Goal: Task Accomplishment & Management: Complete application form

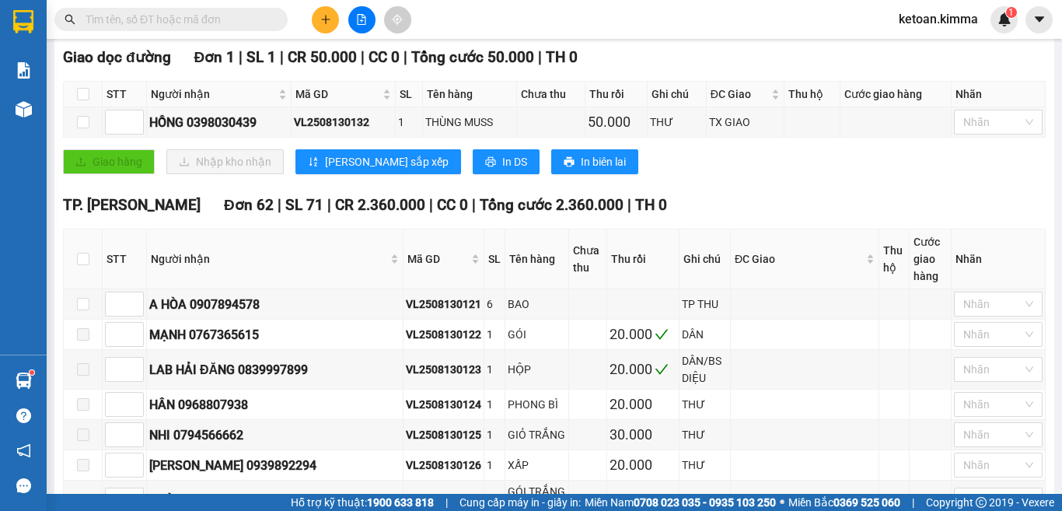
scroll to position [311, 0]
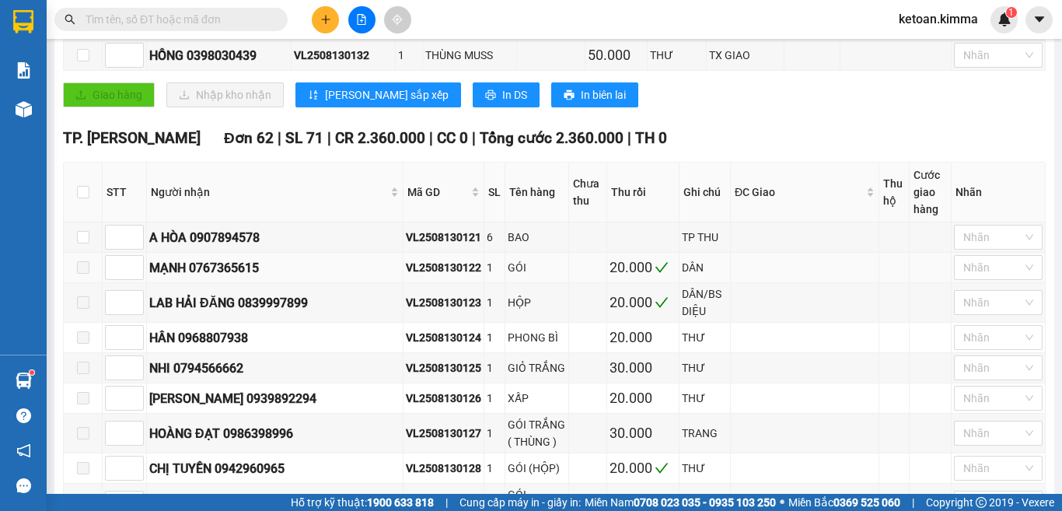
click at [421, 276] on div "VL2508130122" at bounding box center [443, 267] width 75 height 17
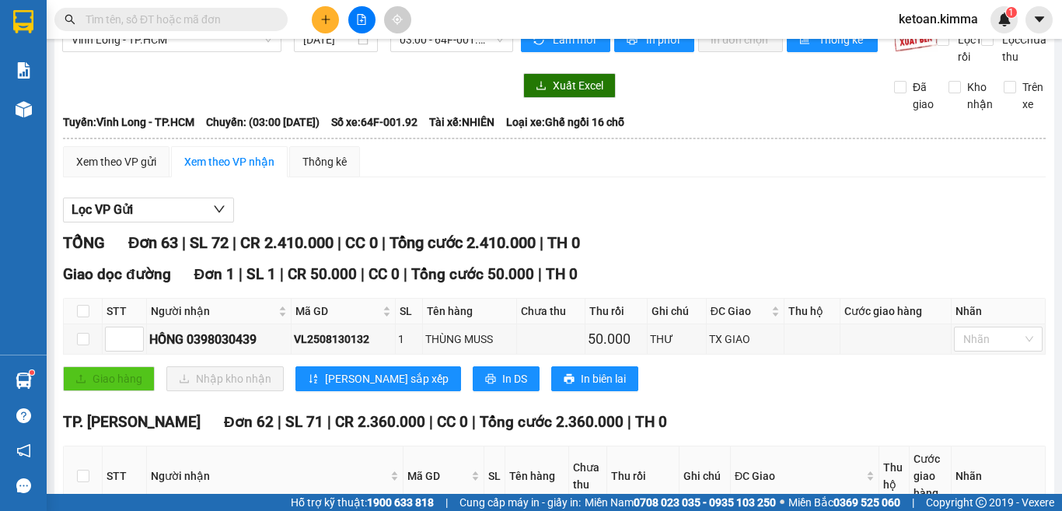
scroll to position [0, 0]
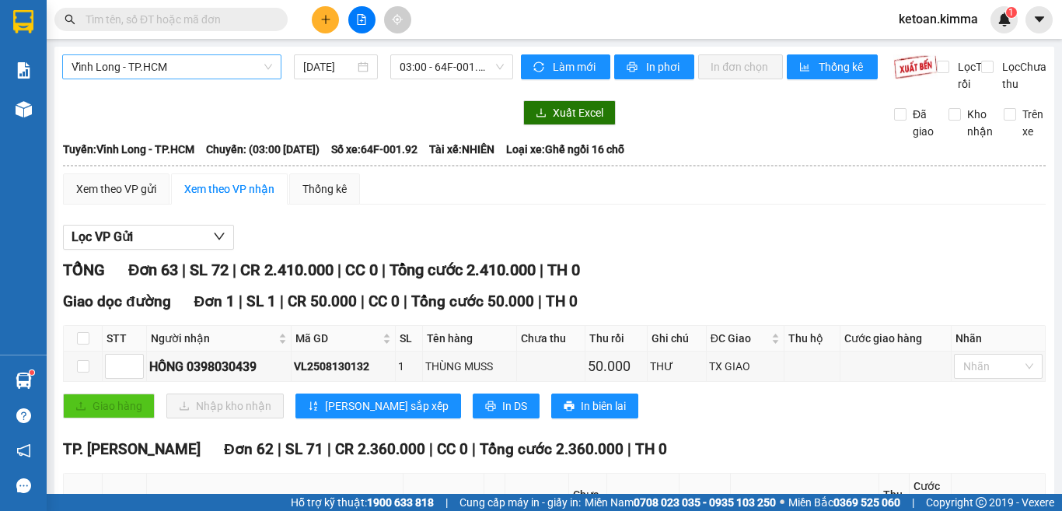
click at [228, 65] on span "Vĩnh Long - TP.HCM" at bounding box center [172, 66] width 201 height 23
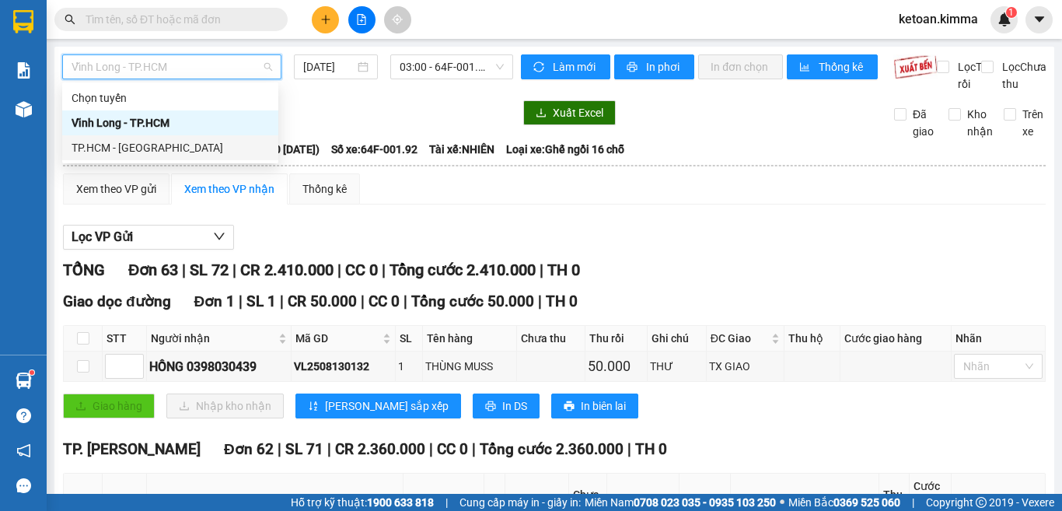
click at [133, 145] on div "TP.HCM - [GEOGRAPHIC_DATA]" at bounding box center [171, 147] width 198 height 17
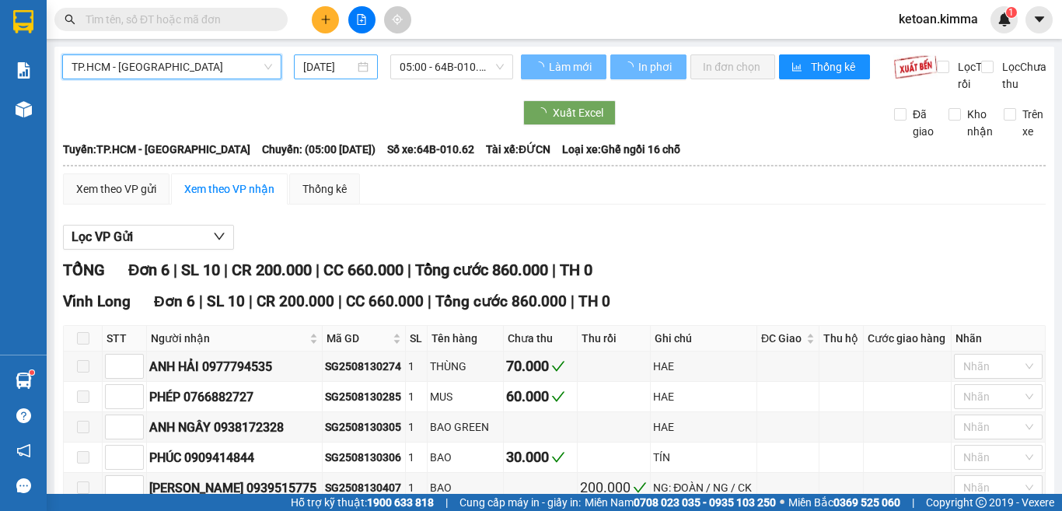
click at [313, 65] on input "[DATE]" at bounding box center [328, 66] width 51 height 17
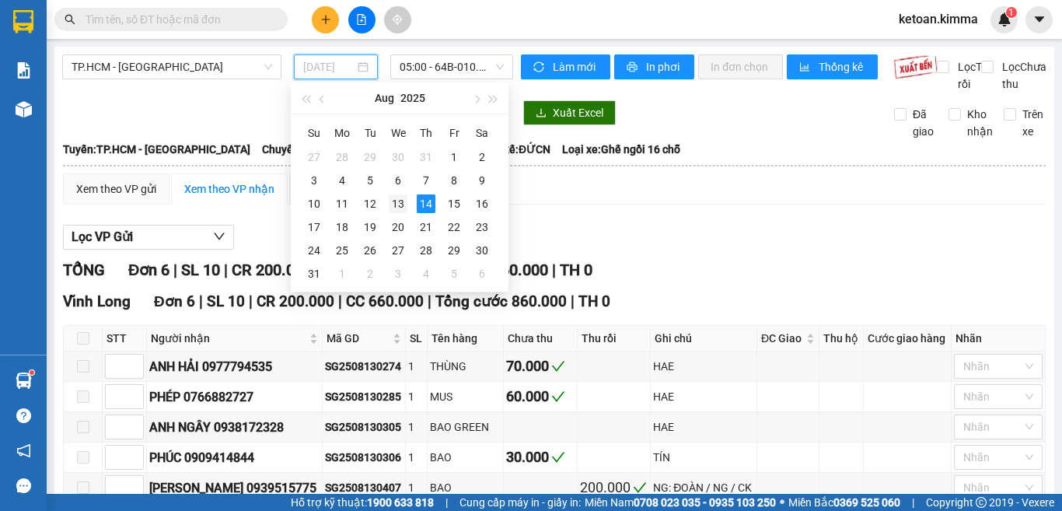
click at [396, 201] on div "13" at bounding box center [398, 203] width 19 height 19
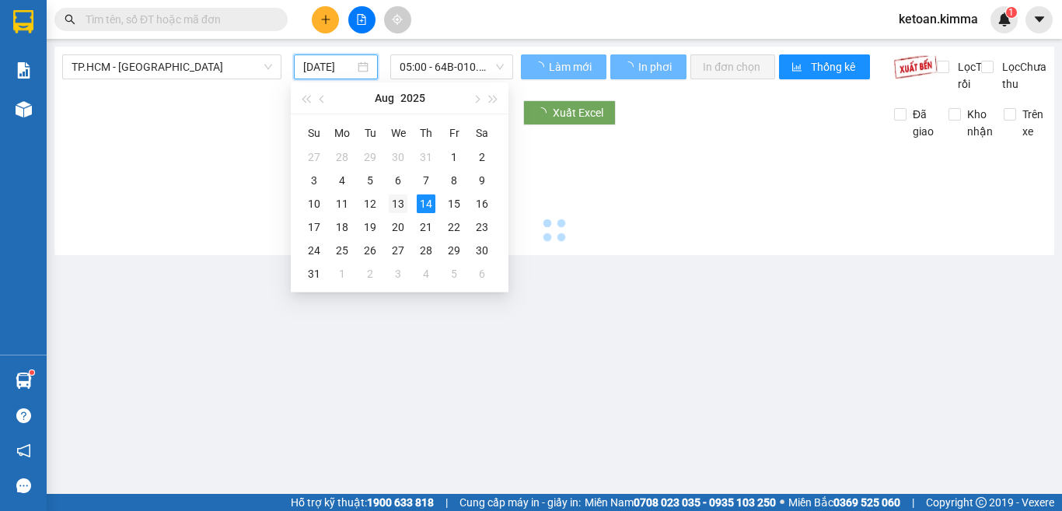
type input "[DATE]"
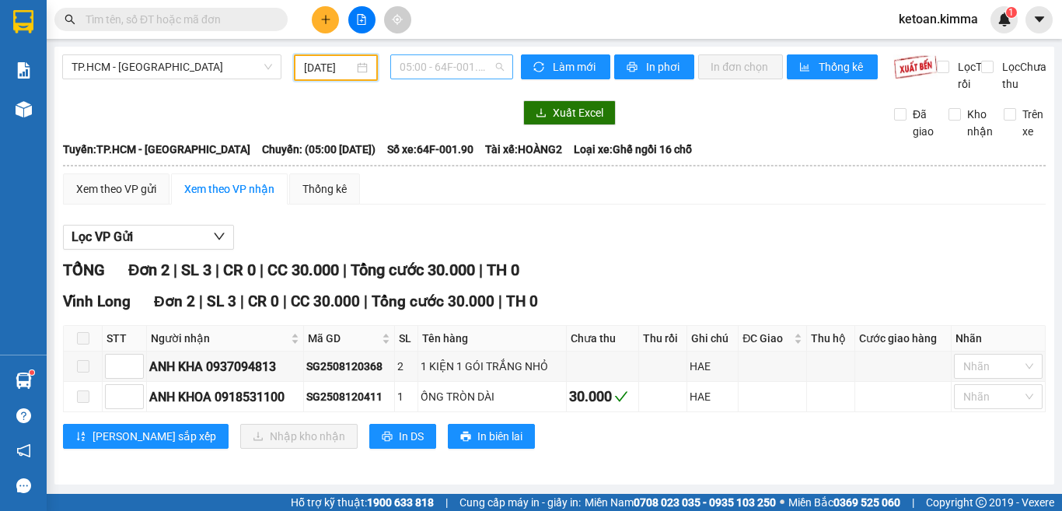
click at [425, 70] on span "05:00 - 64F-001.90" at bounding box center [452, 66] width 104 height 23
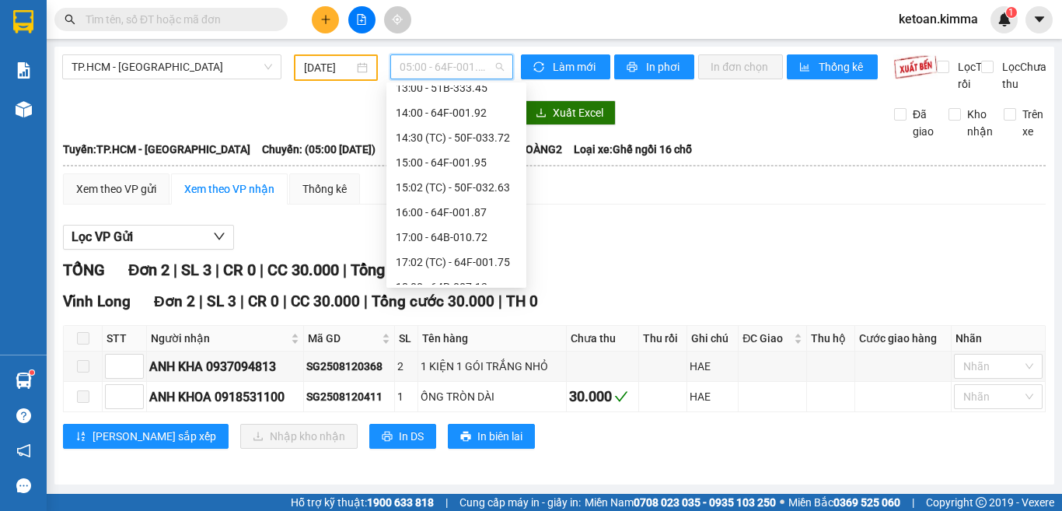
scroll to position [311, 0]
click at [450, 180] on div "16:00 - 64F-001.87" at bounding box center [456, 185] width 121 height 17
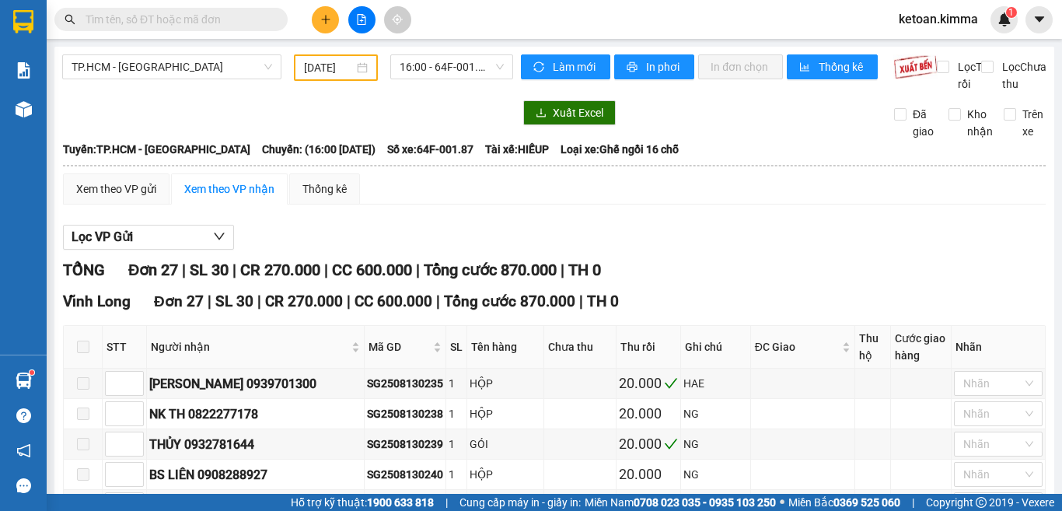
click at [429, 158] on span "Số xe: 64F-001.87" at bounding box center [430, 149] width 86 height 17
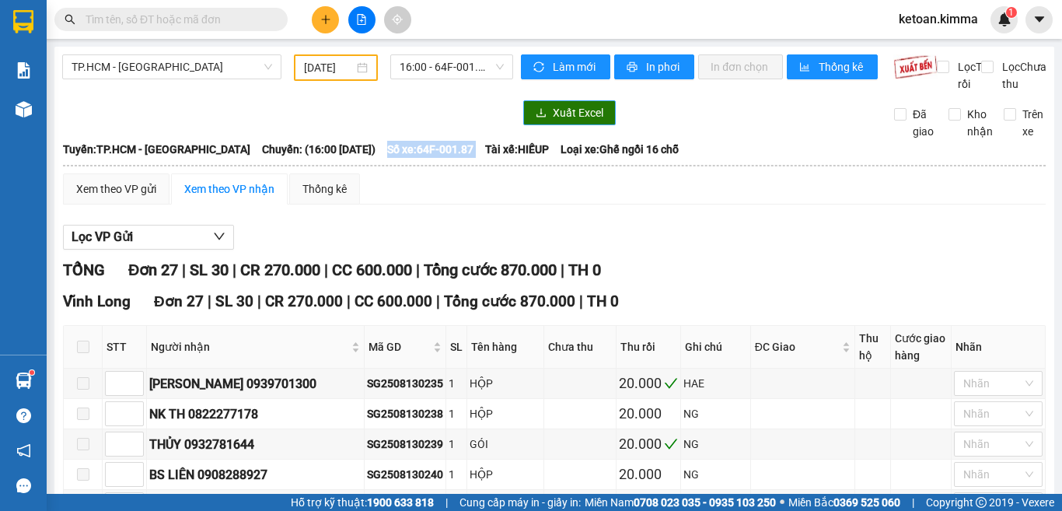
click at [536, 122] on button "Xuất Excel" at bounding box center [569, 112] width 93 height 25
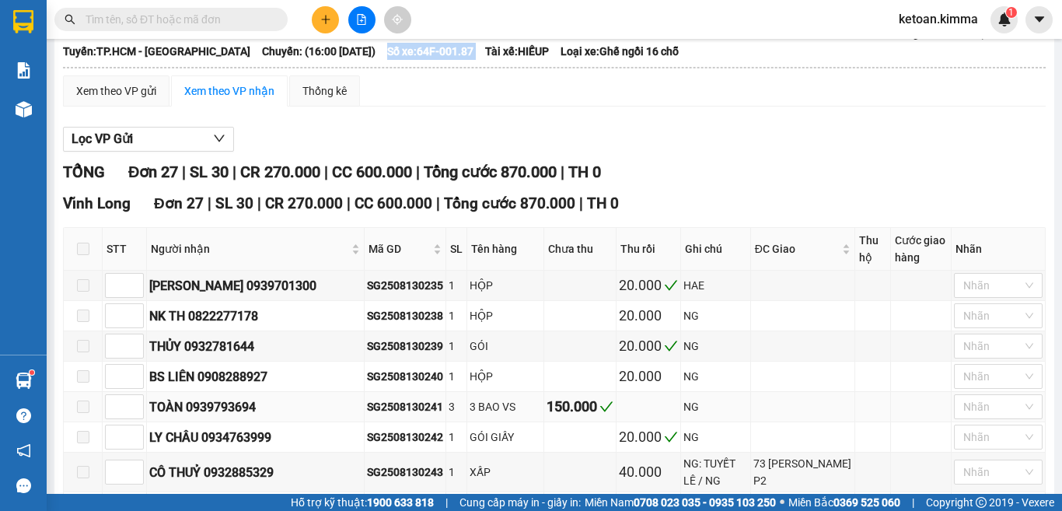
scroll to position [156, 0]
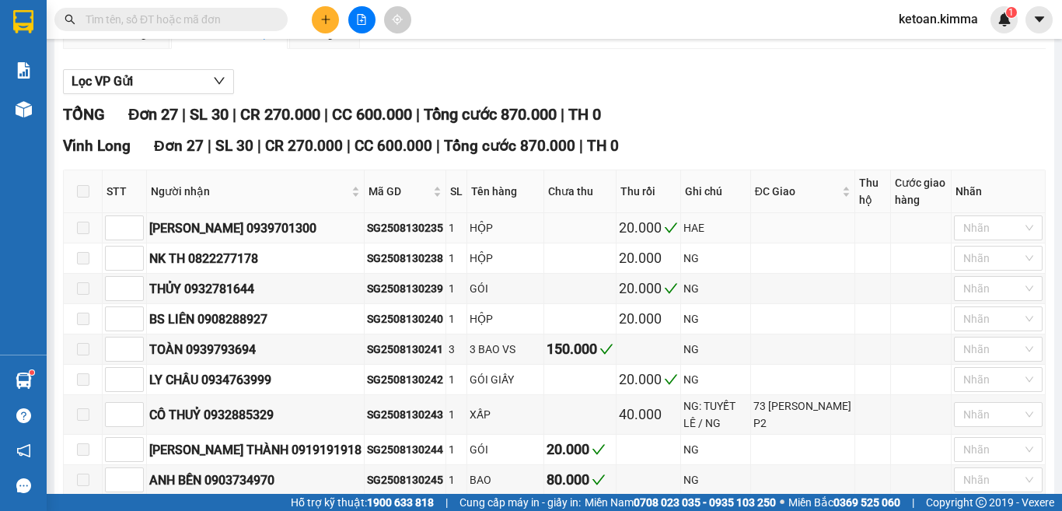
click at [367, 236] on div "SG2508130235" at bounding box center [405, 227] width 76 height 17
copy div "SG2508130235"
click at [367, 297] on div "SG2508130239" at bounding box center [405, 288] width 76 height 17
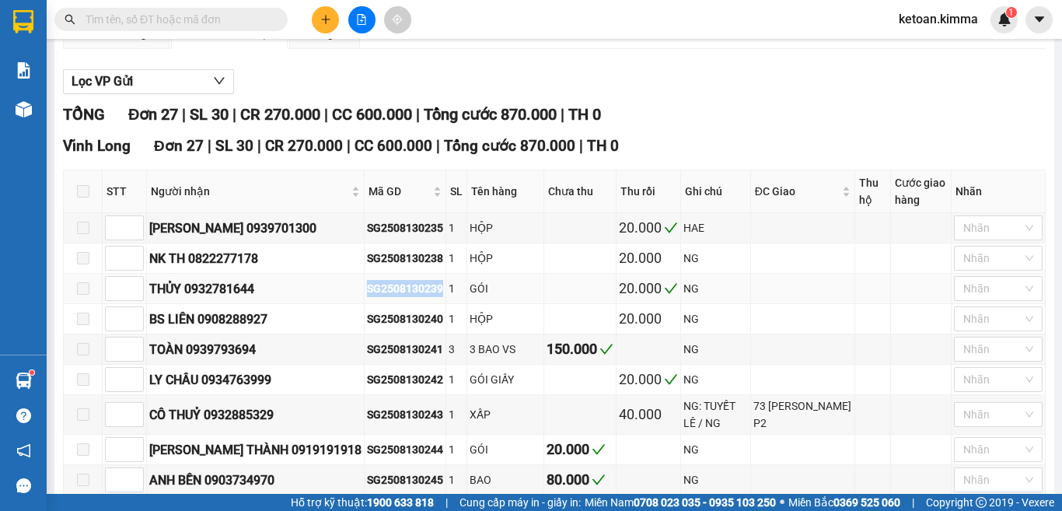
copy div "SG2508130239"
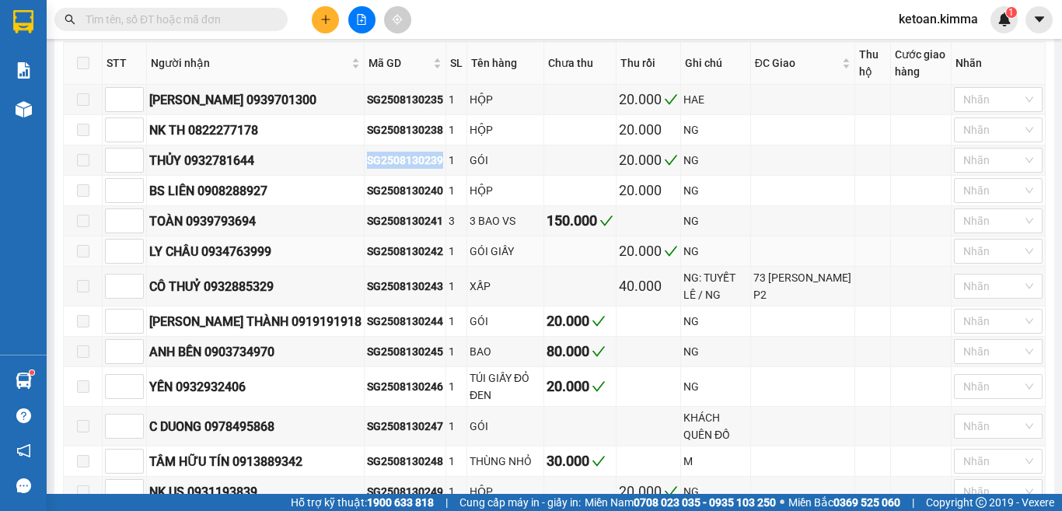
scroll to position [389, 0]
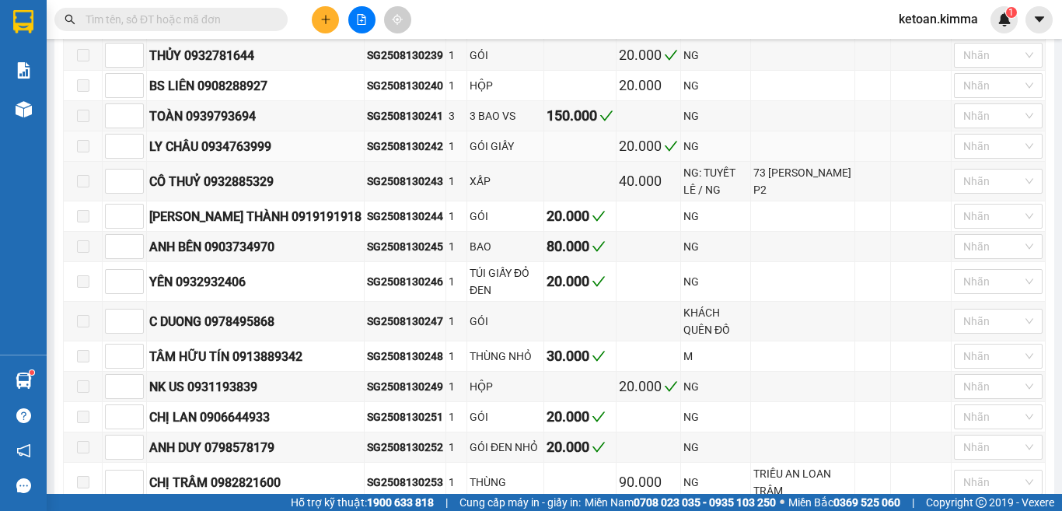
click at [368, 155] on div "SG2508130242" at bounding box center [405, 146] width 76 height 17
copy div "SG2508130242"
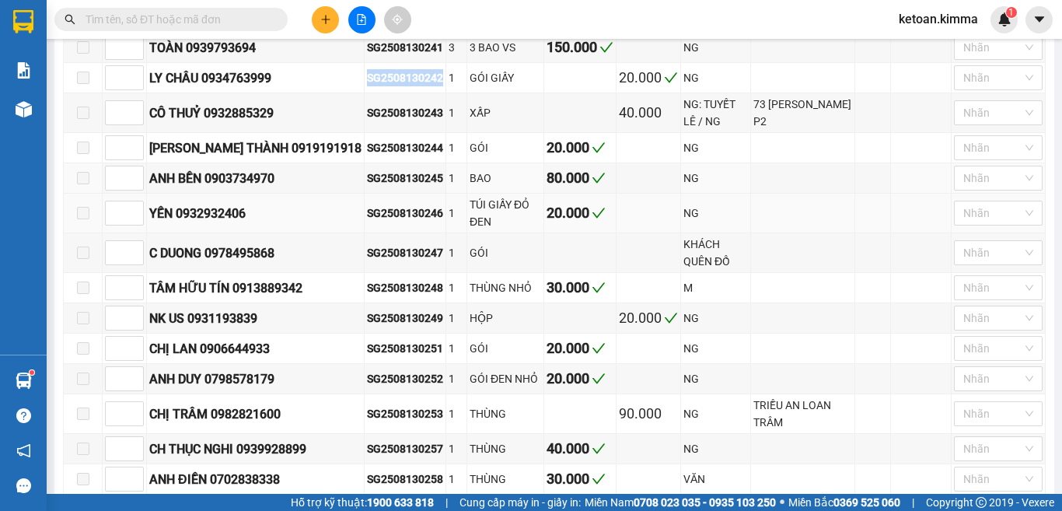
scroll to position [467, 0]
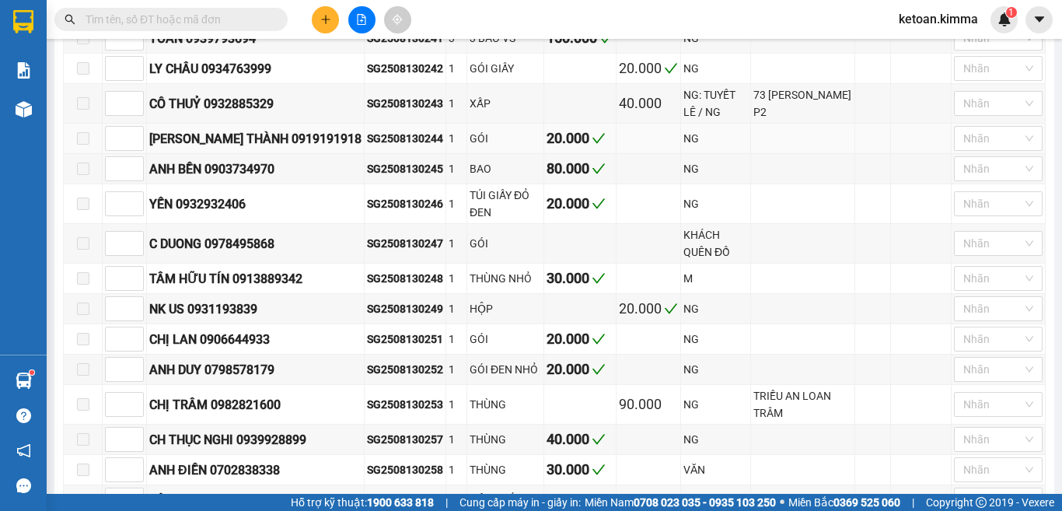
click at [367, 147] on div "SG2508130244" at bounding box center [405, 138] width 76 height 17
copy div "SG2508130244"
click at [372, 287] on div "SG2508130248" at bounding box center [405, 278] width 76 height 17
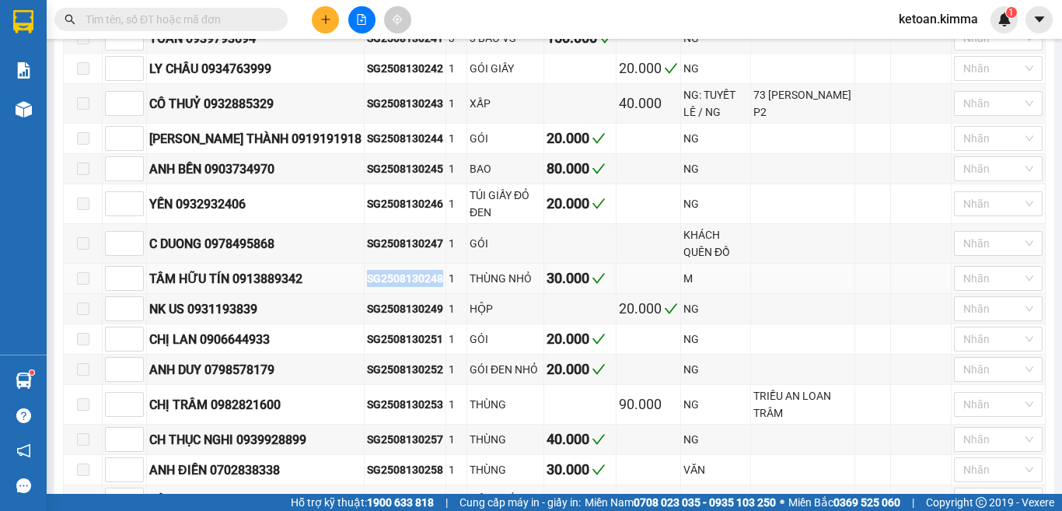
copy div "SG2508130248"
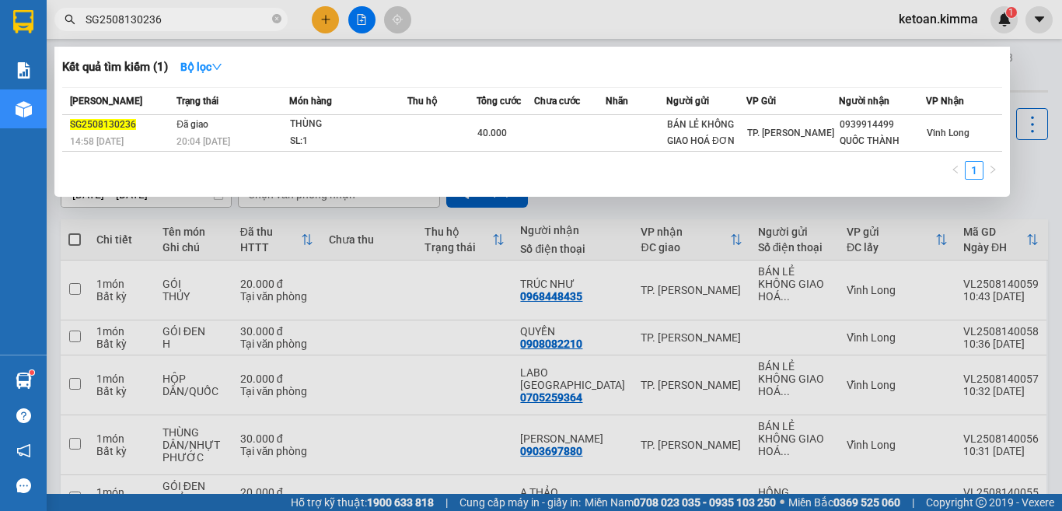
click at [166, 21] on input "SG2508130236" at bounding box center [178, 19] width 184 height 17
type input "SG2508130235"
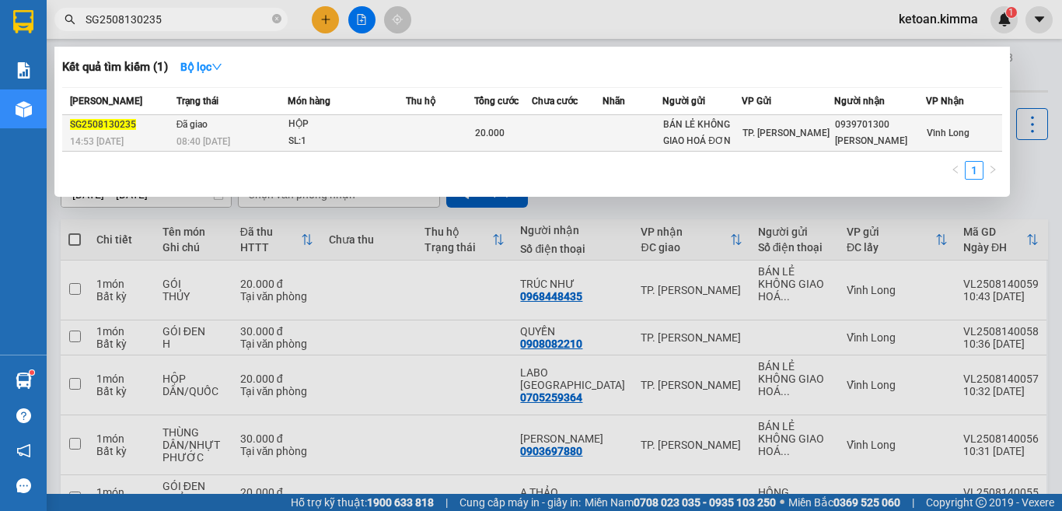
click at [309, 143] on div "SL: 1" at bounding box center [347, 141] width 117 height 17
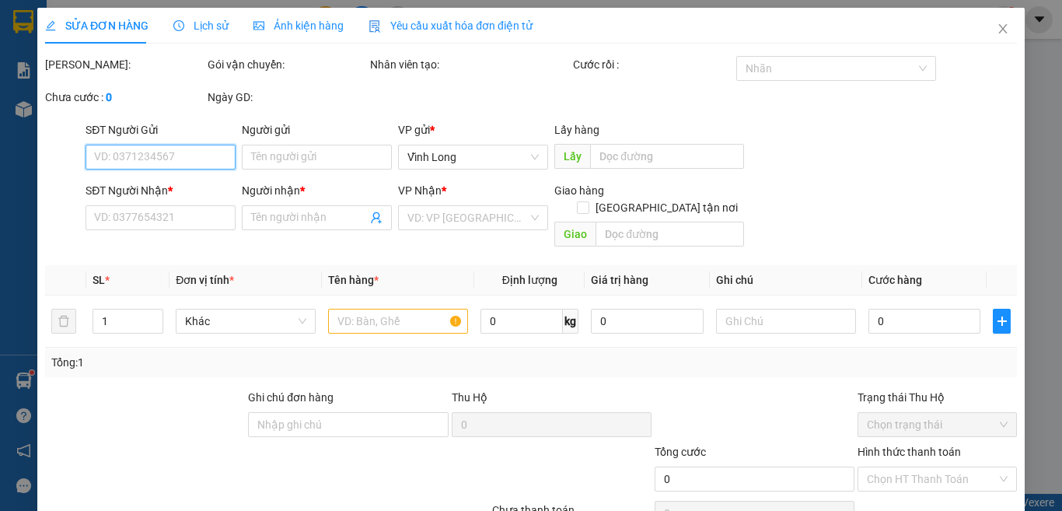
type input "BÁN LẺ KHÔNG GIAO HOÁ ĐƠN"
type input "0939701300"
type input "XUÂN KHÁNH"
type input "NHI G"
type input "20.000"
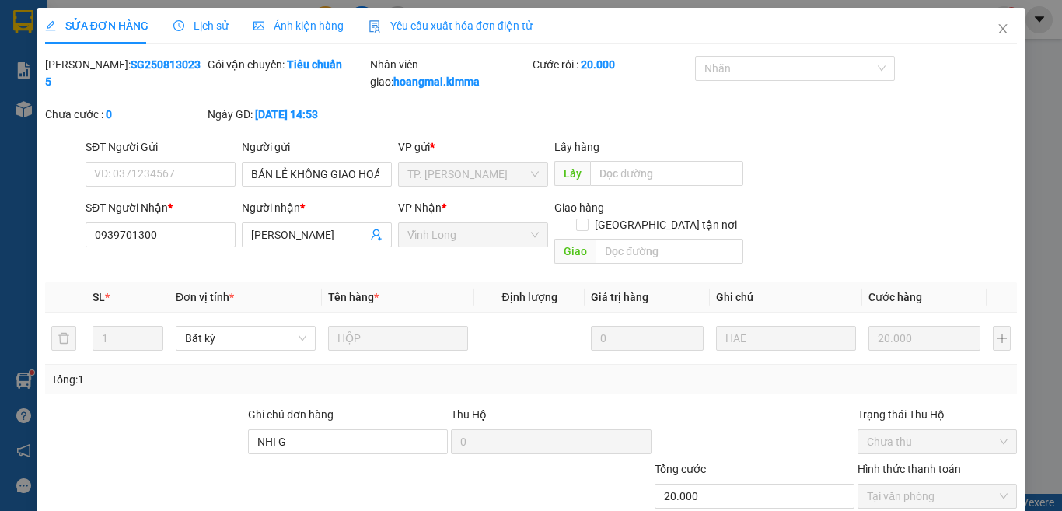
click at [473, 28] on span "Yêu cầu xuất hóa đơn điện tử" at bounding box center [451, 25] width 164 height 12
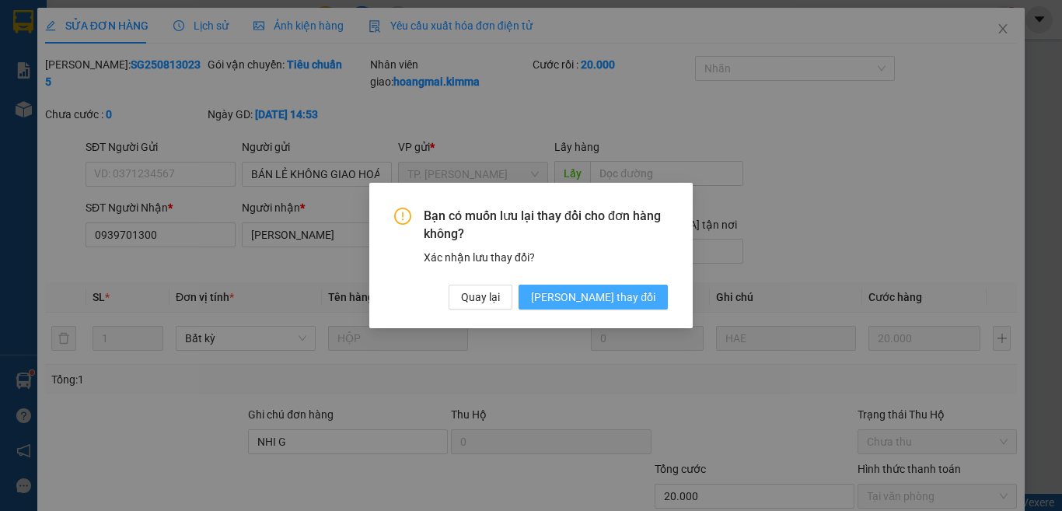
click at [618, 303] on span "Lưu thay đổi" at bounding box center [593, 297] width 124 height 17
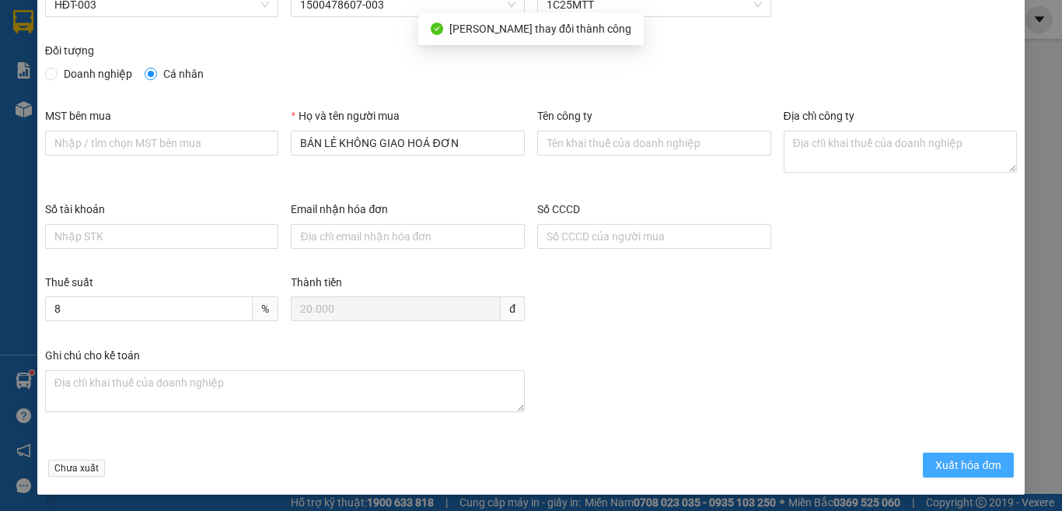
scroll to position [89, 0]
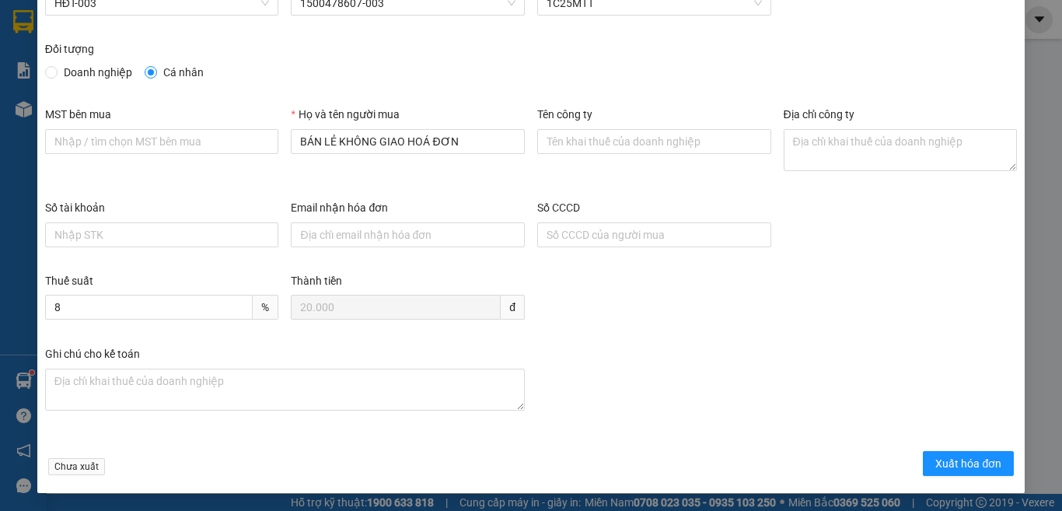
click at [937, 450] on form "Mẫu hóa đơn HĐT-003 MST bên bán 1500478607-003 Ký hiệu 1C25MTT Đối tượng Doanh …" at bounding box center [531, 224] width 972 height 514
click at [948, 464] on span "Xuất hóa đơn" at bounding box center [969, 463] width 66 height 17
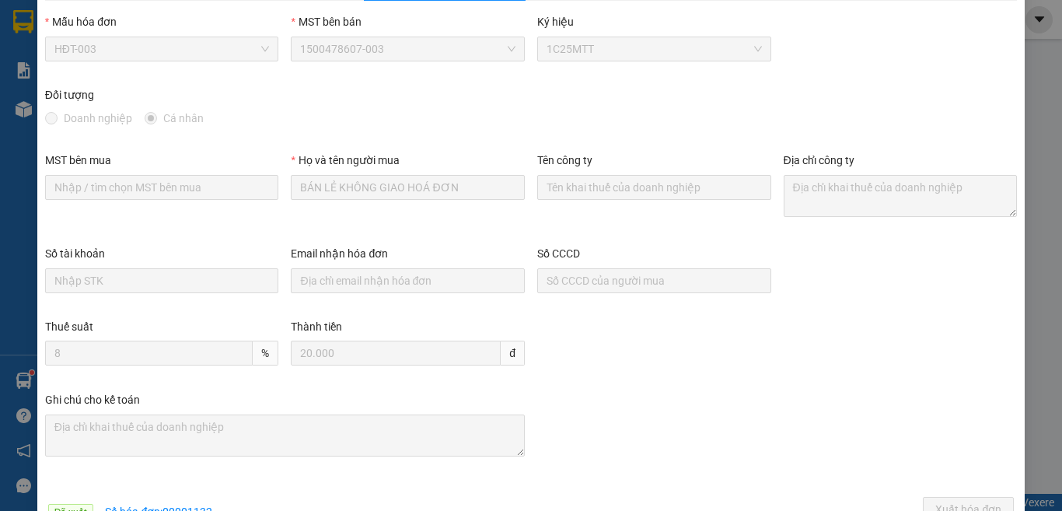
scroll to position [0, 0]
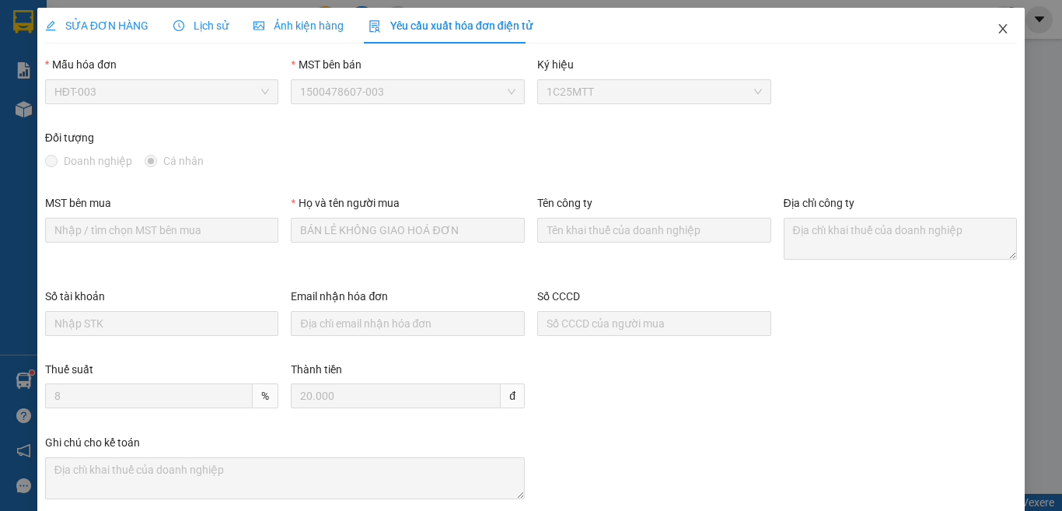
click at [997, 26] on icon "close" at bounding box center [1003, 29] width 12 height 12
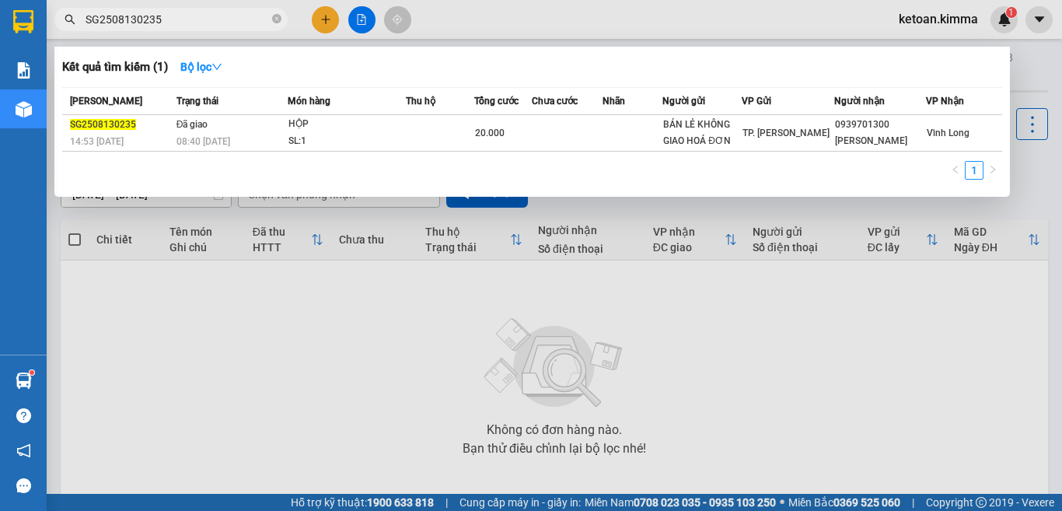
click at [176, 24] on input "SG2508130235" at bounding box center [178, 19] width 184 height 17
click at [175, 23] on input "SG2508130235" at bounding box center [178, 19] width 184 height 17
paste input "9"
click at [184, 20] on input "SG2508130239" at bounding box center [178, 19] width 184 height 17
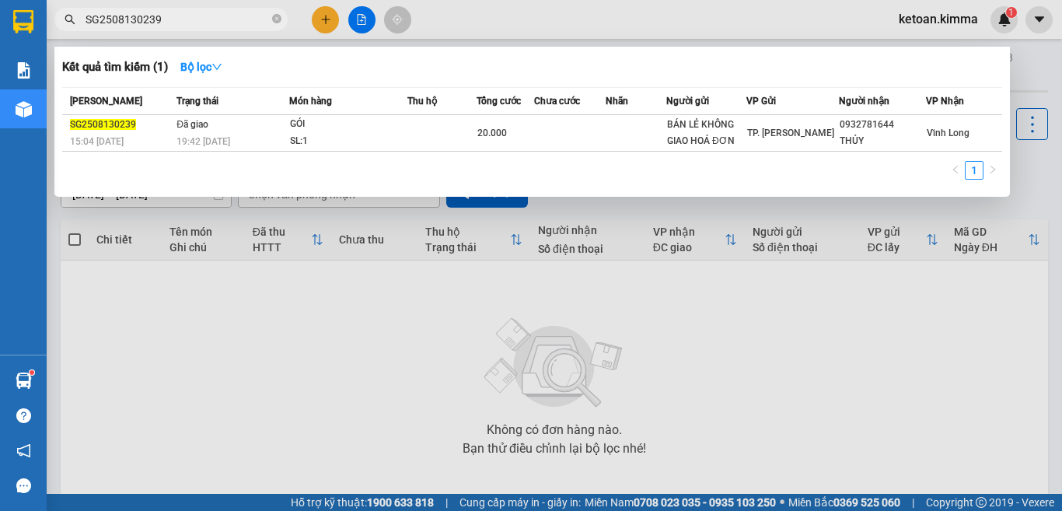
paste input "42"
click at [193, 16] on input "SG2508130242" at bounding box center [178, 19] width 184 height 17
paste input "4"
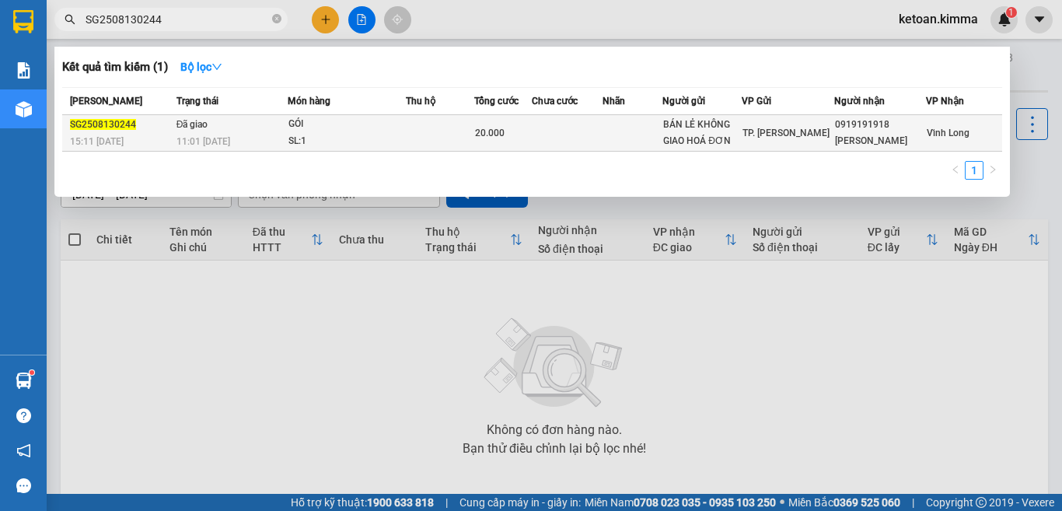
type input "SG2508130244"
click at [233, 131] on td "Đã giao 11:01 - 14/08" at bounding box center [230, 133] width 115 height 37
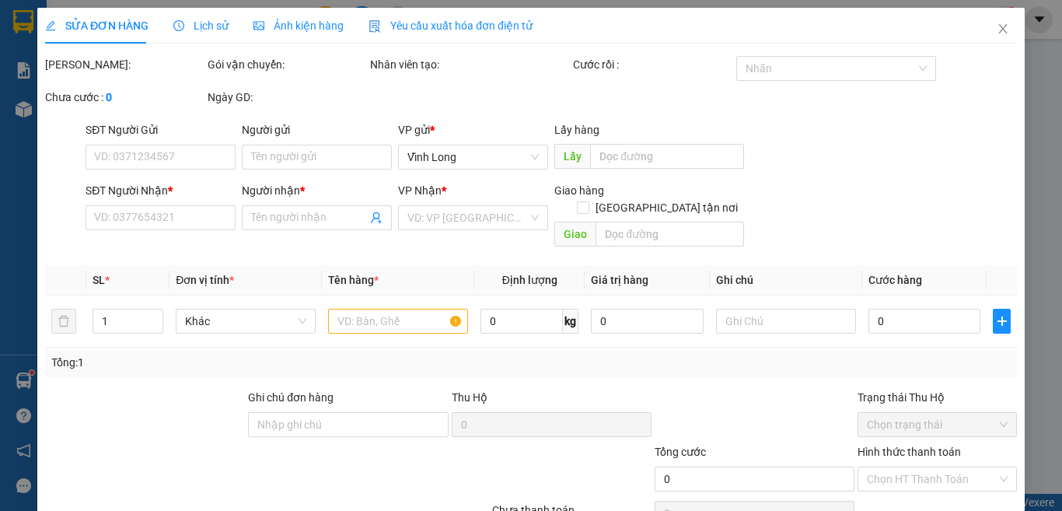
type input "BÁN LẺ KHÔNG GIAO HOÁ ĐƠN"
type input "0919191918"
type input "VŨ TIẾN THÀNH"
type input "NHI G"
type input "20.000"
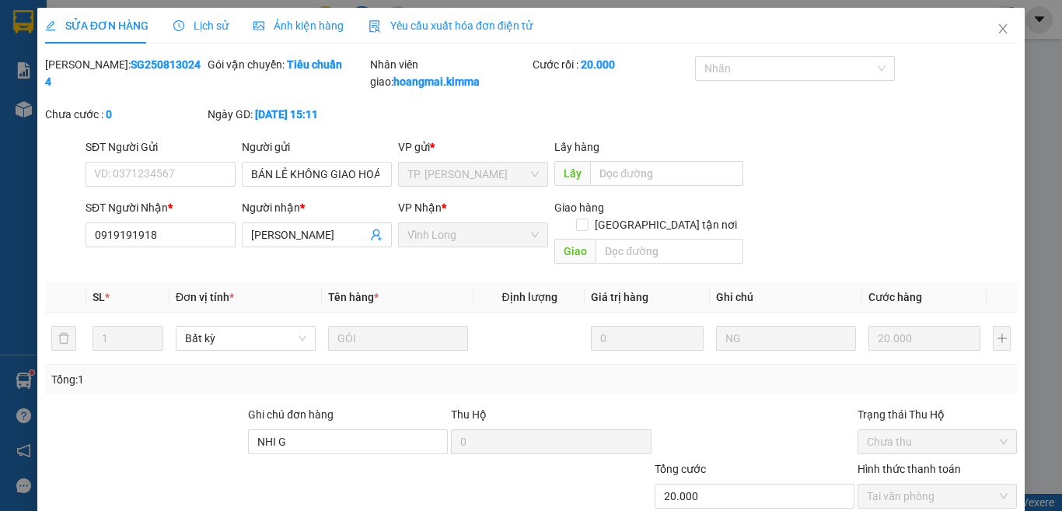
click at [450, 26] on span "Yêu cầu xuất hóa đơn điện tử" at bounding box center [451, 25] width 164 height 12
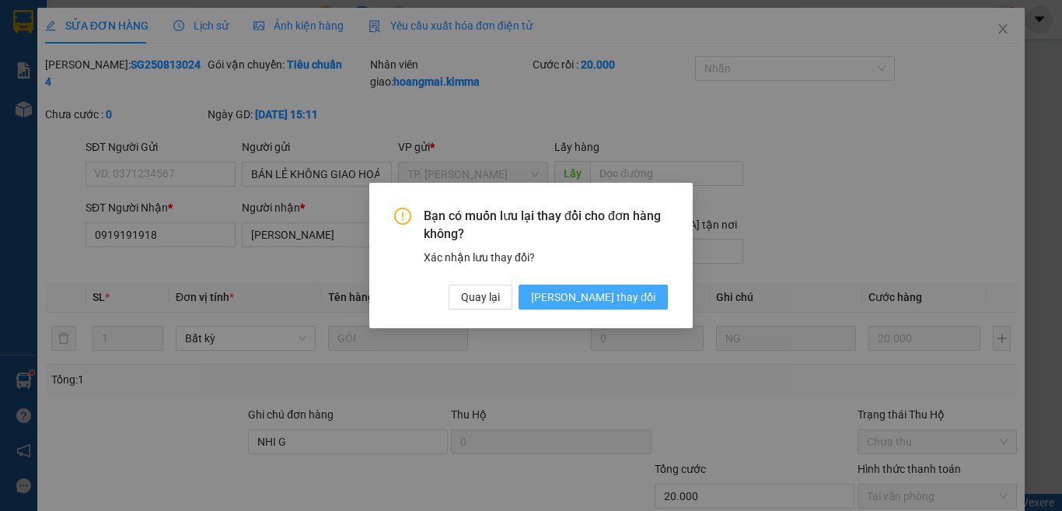
click at [603, 298] on span "Lưu thay đổi" at bounding box center [593, 297] width 124 height 17
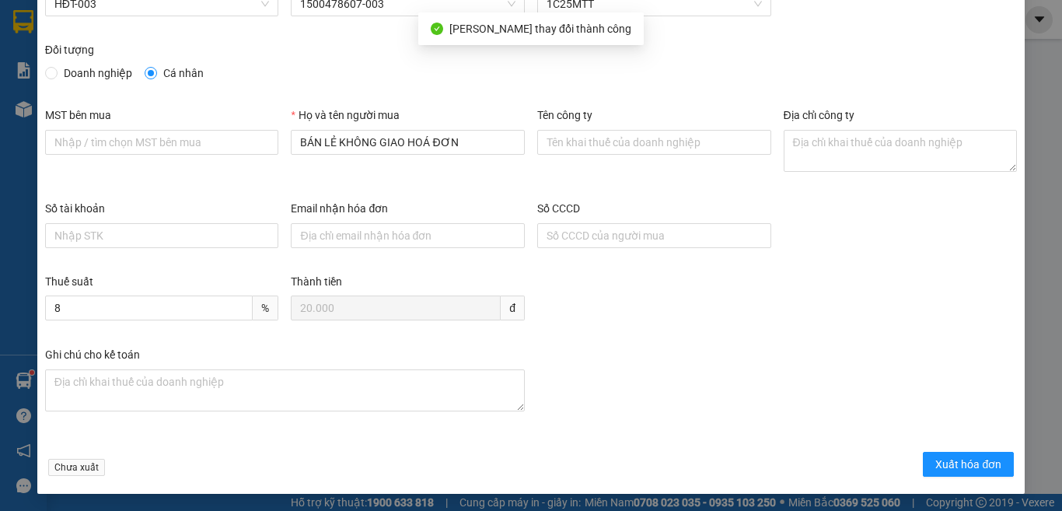
scroll to position [89, 0]
click at [940, 467] on span "Xuất hóa đơn" at bounding box center [969, 463] width 66 height 17
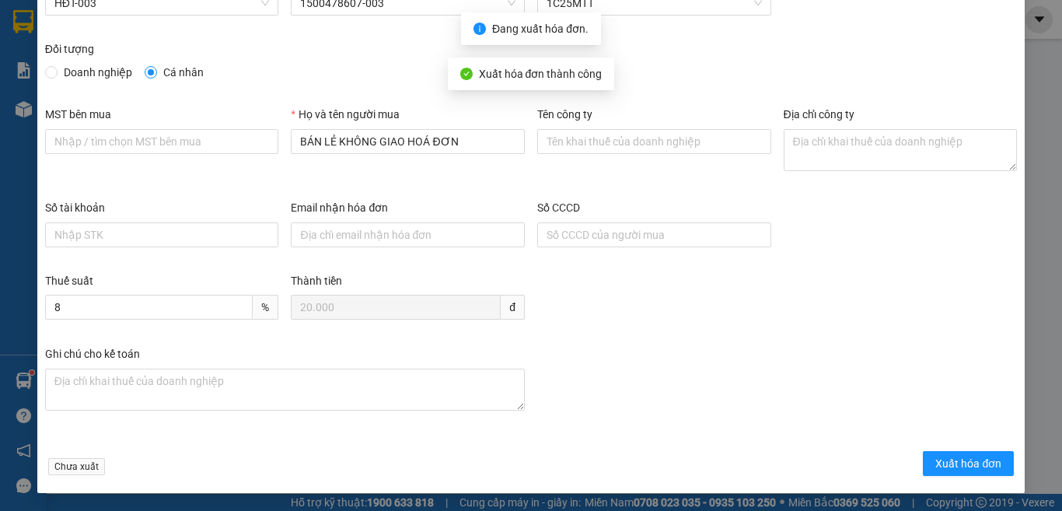
click at [670, 401] on div "Ghi chú cho kế toán" at bounding box center [531, 391] width 985 height 93
checkbox input "true"
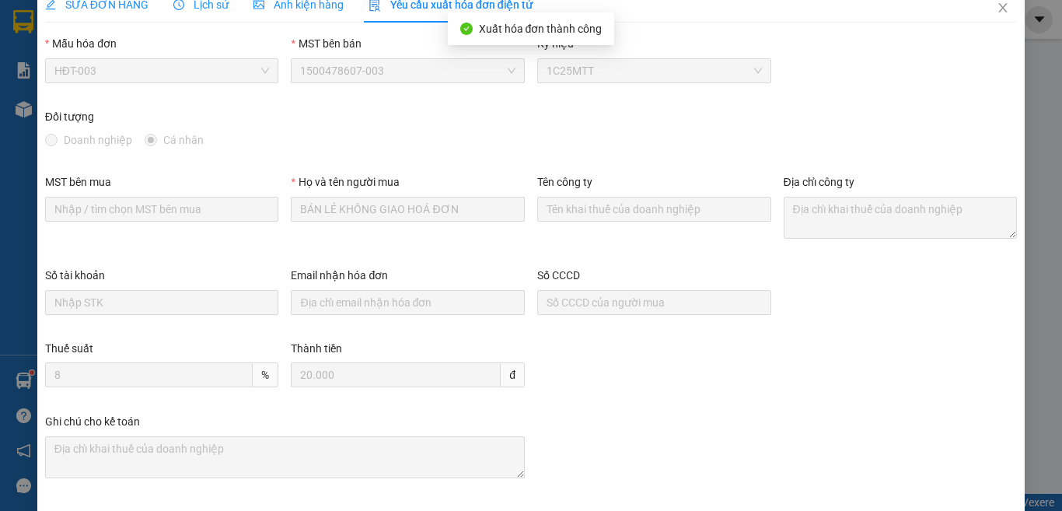
scroll to position [0, 0]
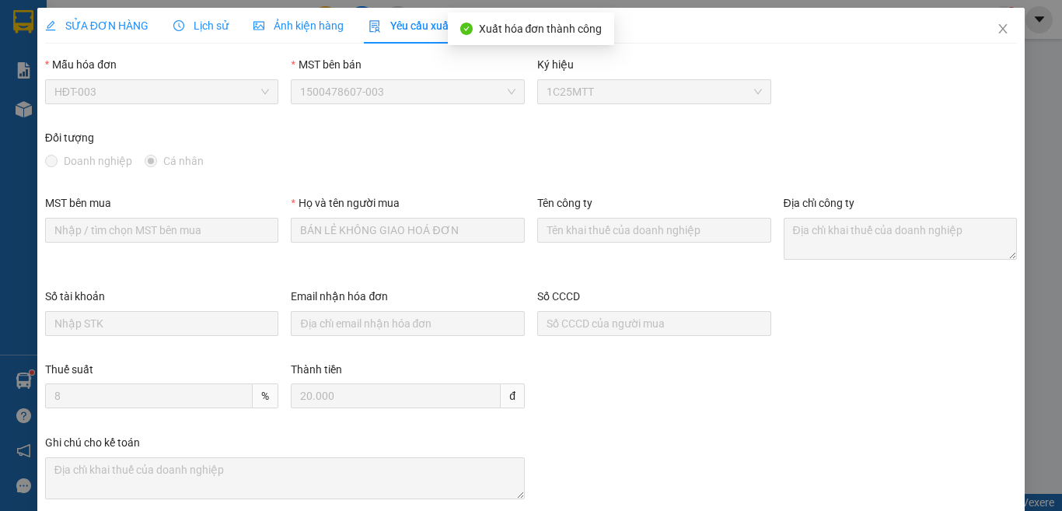
drag, startPoint x: 124, startPoint y: 31, endPoint x: 121, endPoint y: 51, distance: 20.5
click at [123, 32] on span "SỬA ĐƠN HÀNG" at bounding box center [96, 25] width 103 height 12
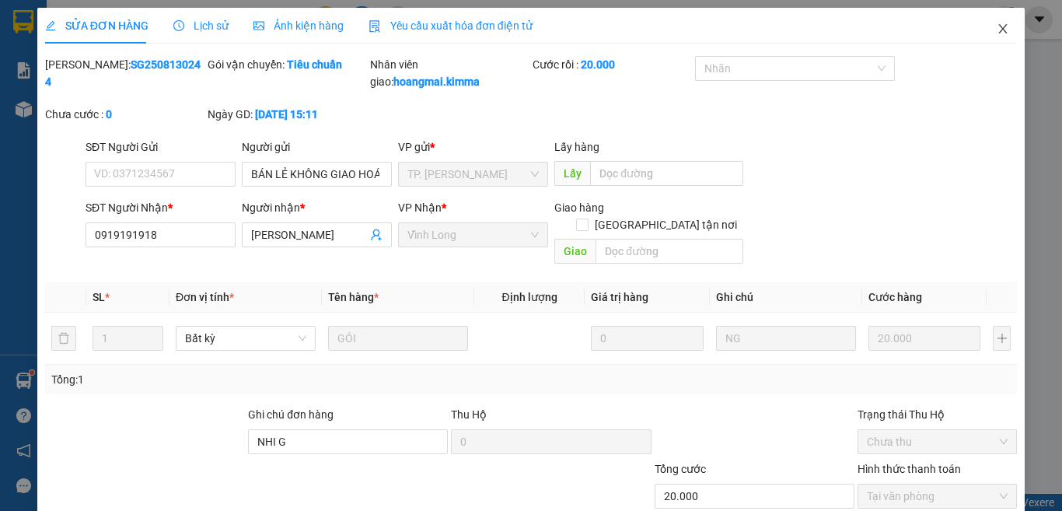
click at [997, 26] on icon "close" at bounding box center [1003, 29] width 12 height 12
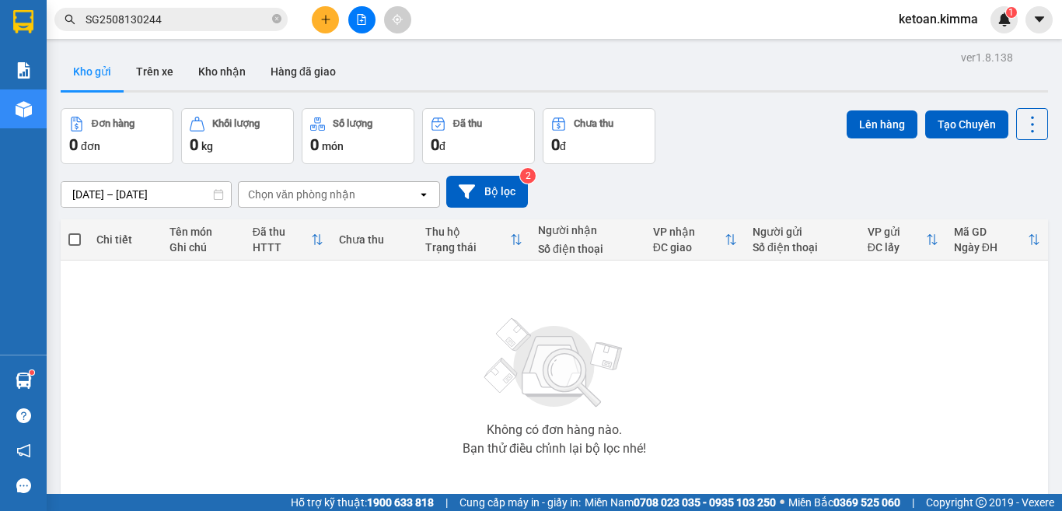
click at [169, 12] on input "SG2508130244" at bounding box center [178, 19] width 184 height 17
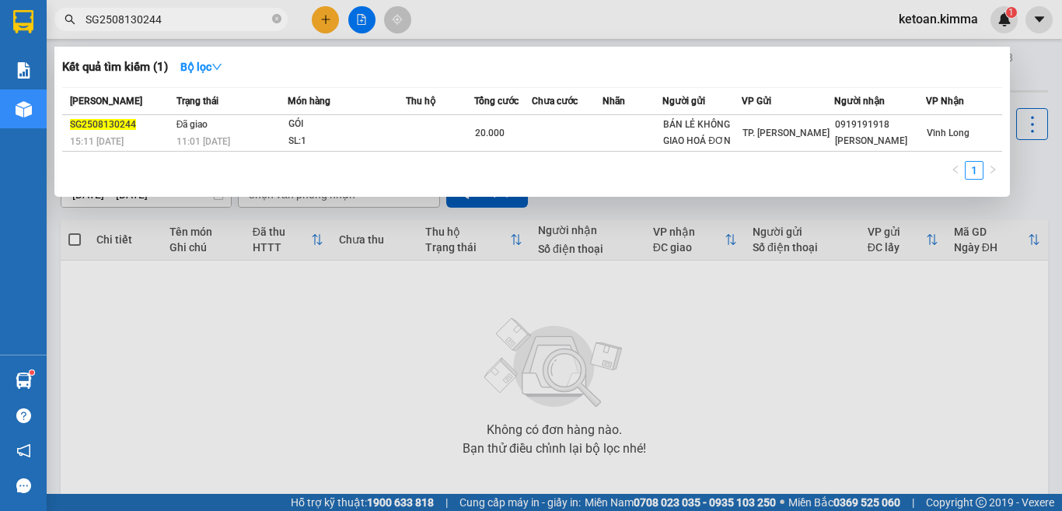
click at [169, 12] on input "SG2508130244" at bounding box center [178, 19] width 184 height 17
paste input "8"
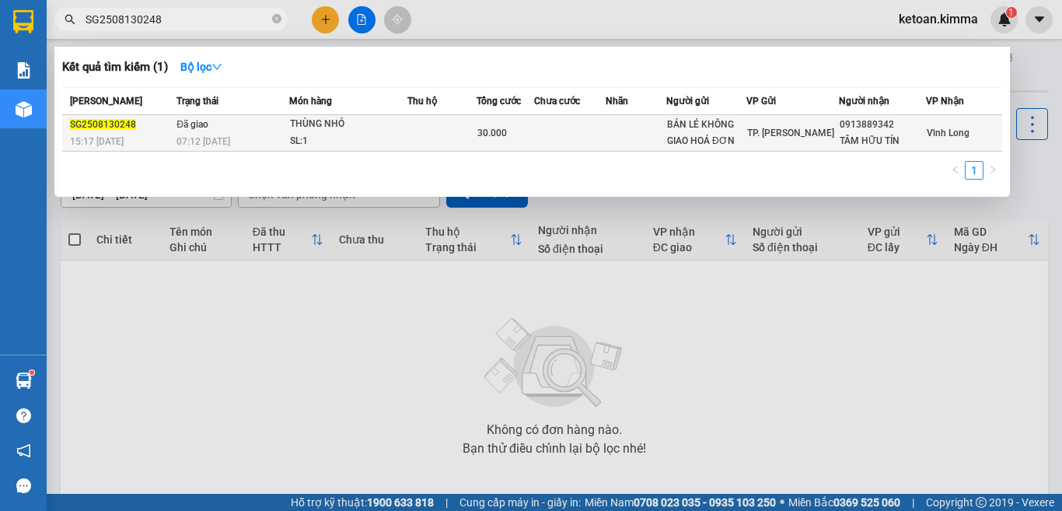
type input "SG2508130248"
click at [211, 141] on span "07:12 - 14/08" at bounding box center [204, 141] width 54 height 11
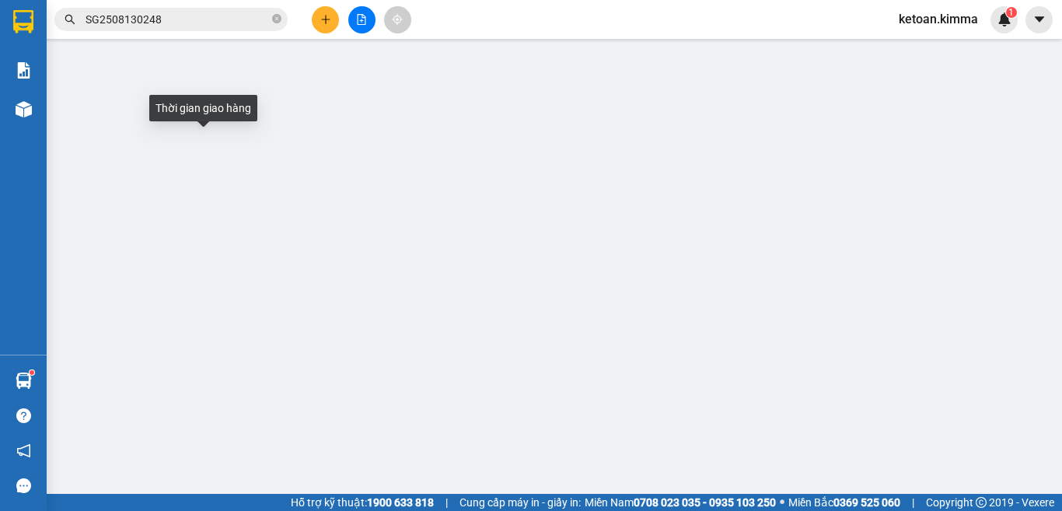
type input "BÁN LẺ KHÔNG GIAO HOÁ ĐƠN"
type input "0913889342"
type input "TÂM HỮU TÍN"
type input "30.000"
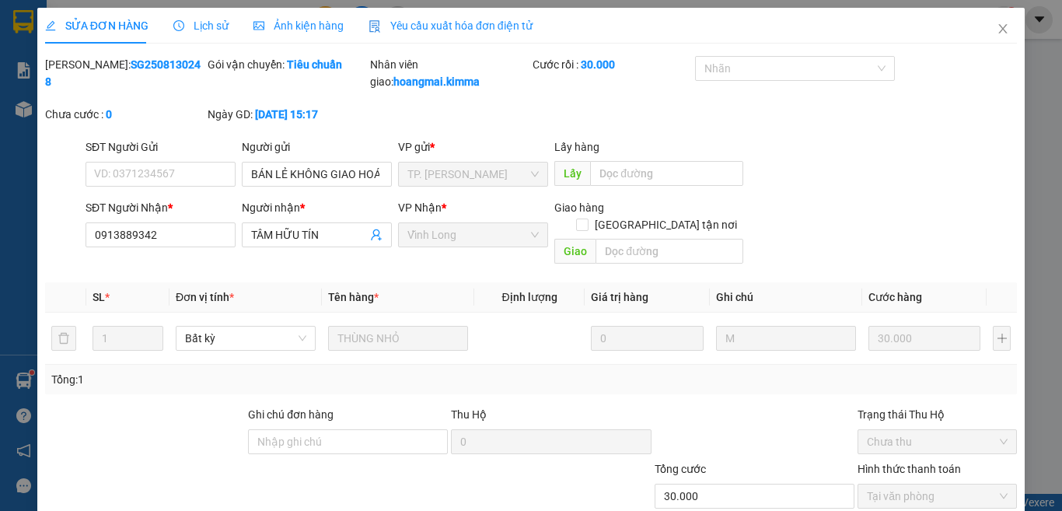
click at [466, 14] on div "Yêu cầu xuất hóa đơn điện tử" at bounding box center [451, 26] width 164 height 36
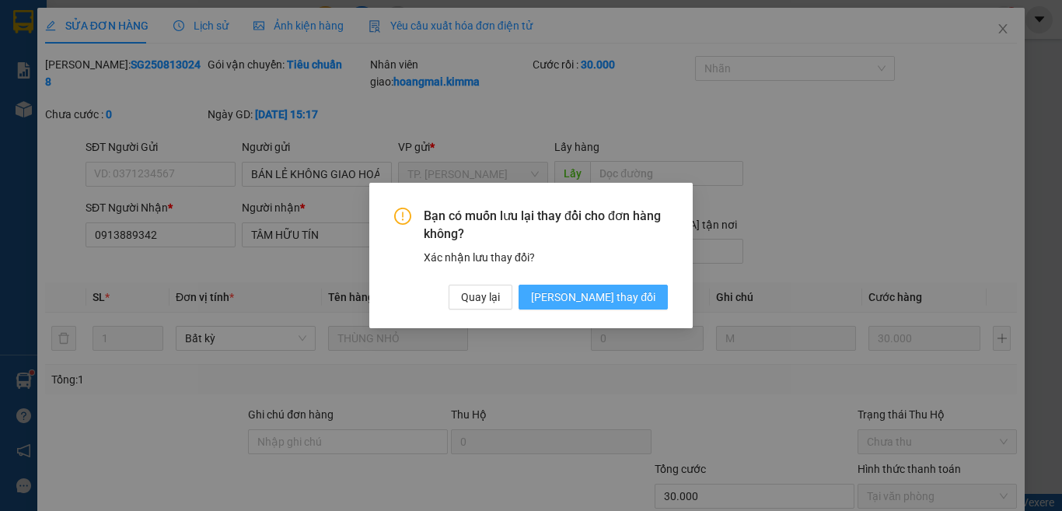
click at [625, 302] on span "Lưu thay đổi" at bounding box center [593, 297] width 124 height 17
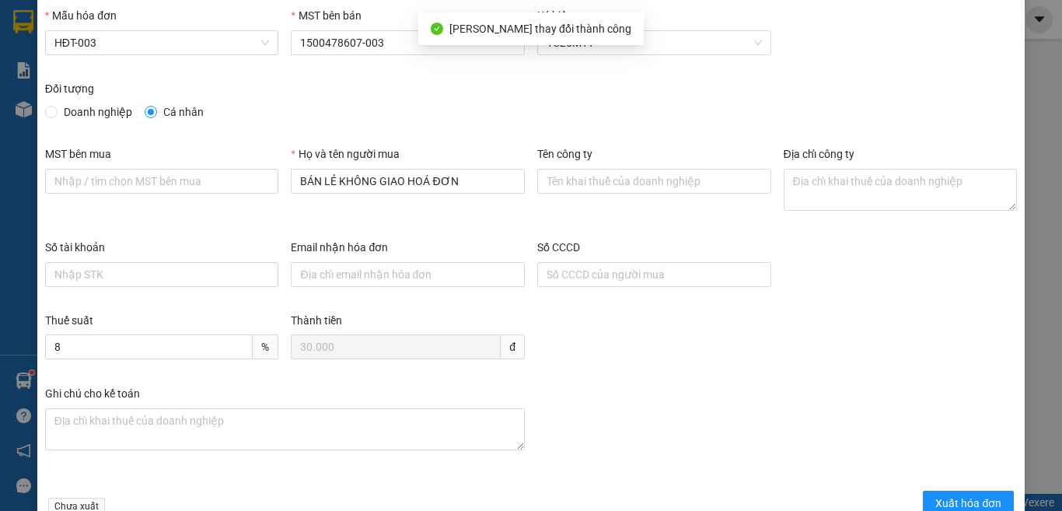
scroll to position [89, 0]
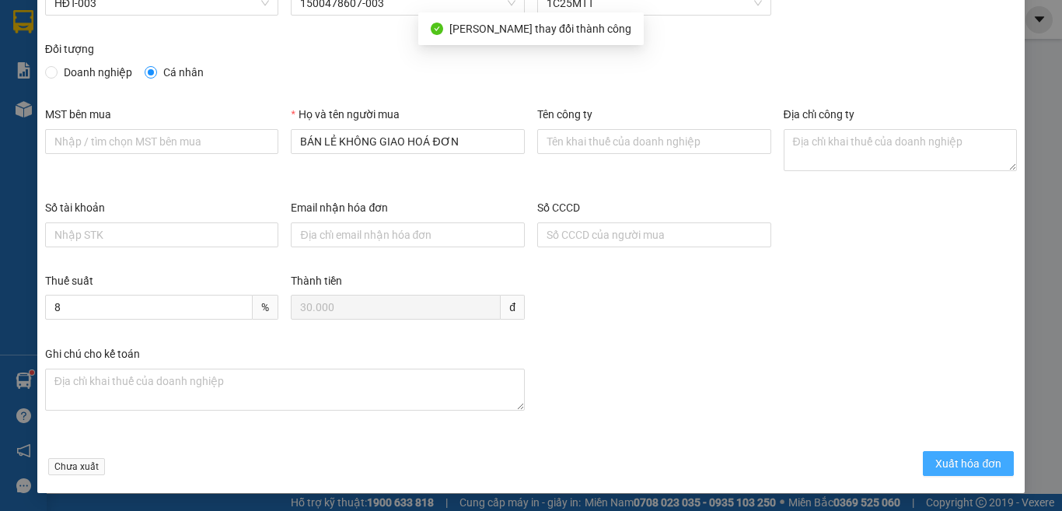
click at [968, 454] on button "Xuất hóa đơn" at bounding box center [968, 463] width 91 height 25
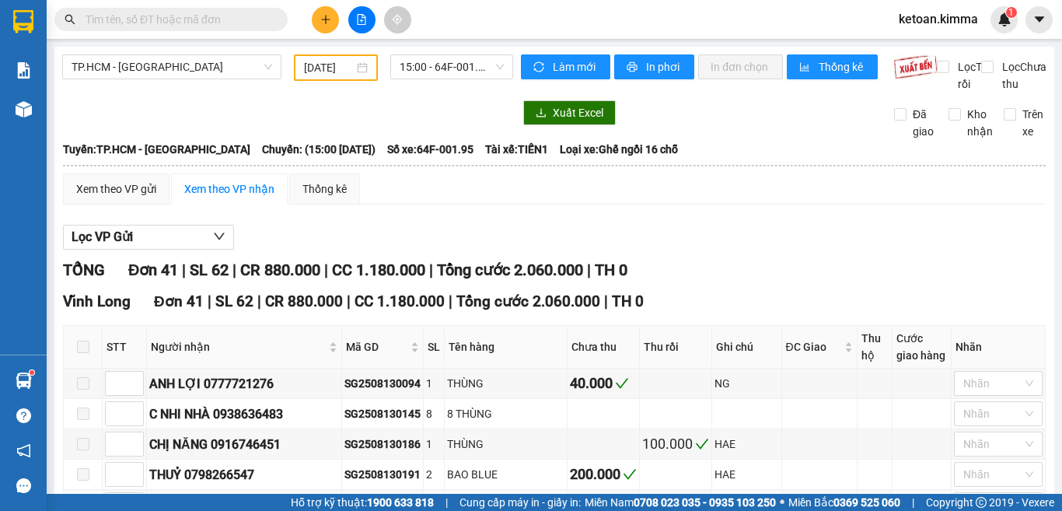
scroll to position [156, 0]
